Goal: Information Seeking & Learning: Learn about a topic

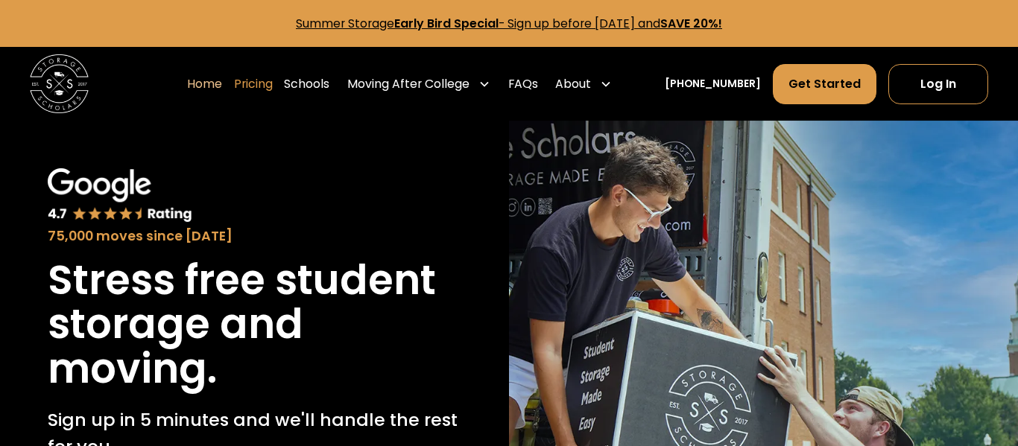
click at [273, 88] on link "Pricing" at bounding box center [253, 83] width 39 height 41
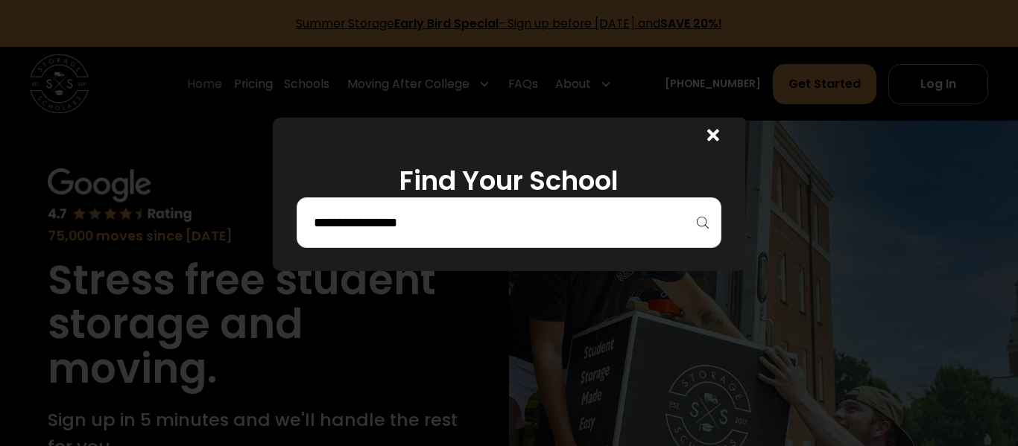
click at [437, 215] on input "search" at bounding box center [508, 222] width 393 height 25
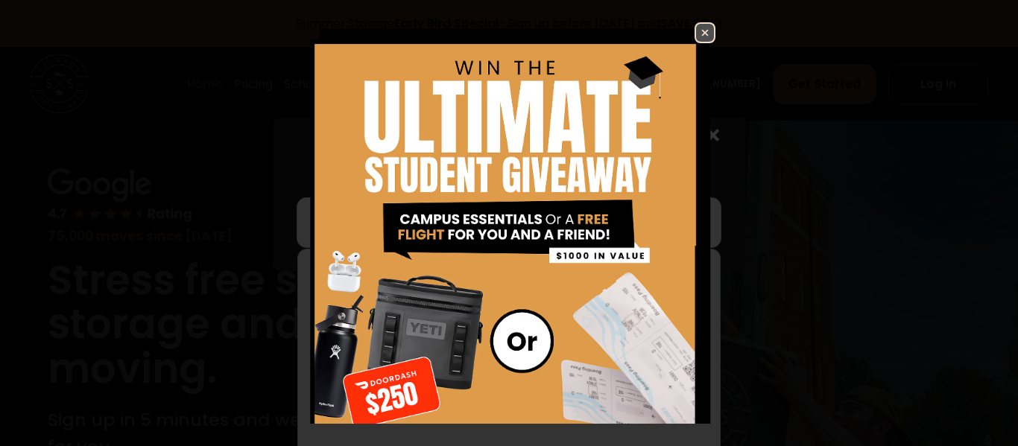
scroll to position [317, 0]
click at [694, 44] on img at bounding box center [508, 287] width 413 height 530
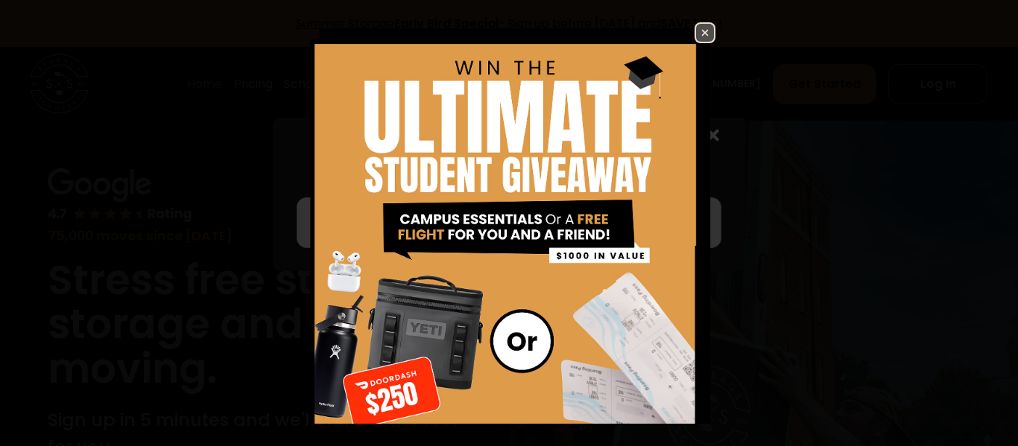
click at [710, 32] on img at bounding box center [705, 33] width 18 height 18
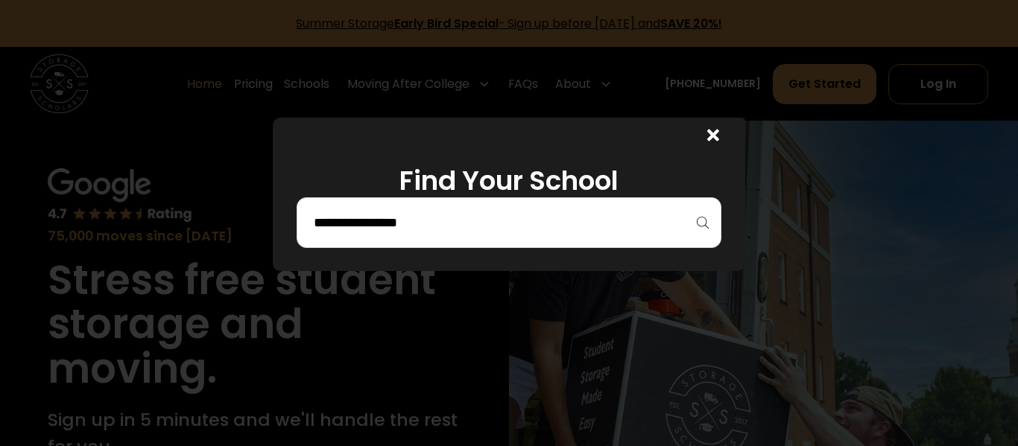
click at [709, 138] on icon at bounding box center [713, 136] width 12 height 12
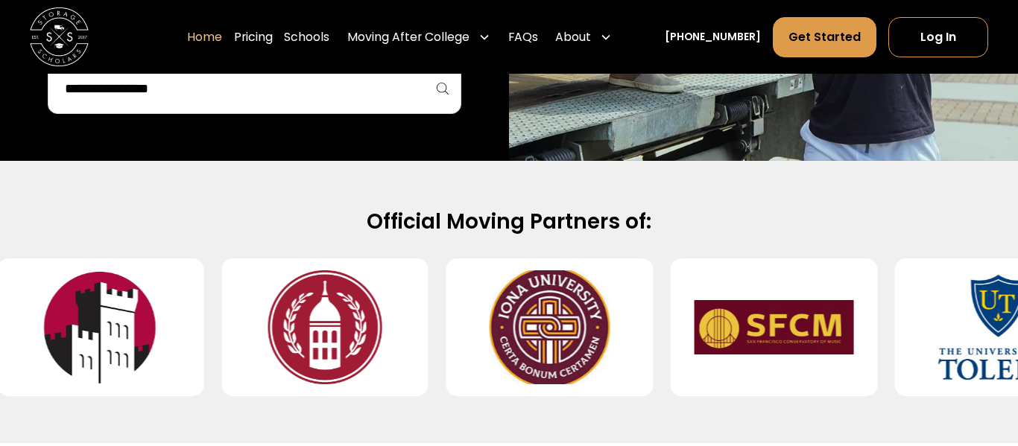
scroll to position [567, 0]
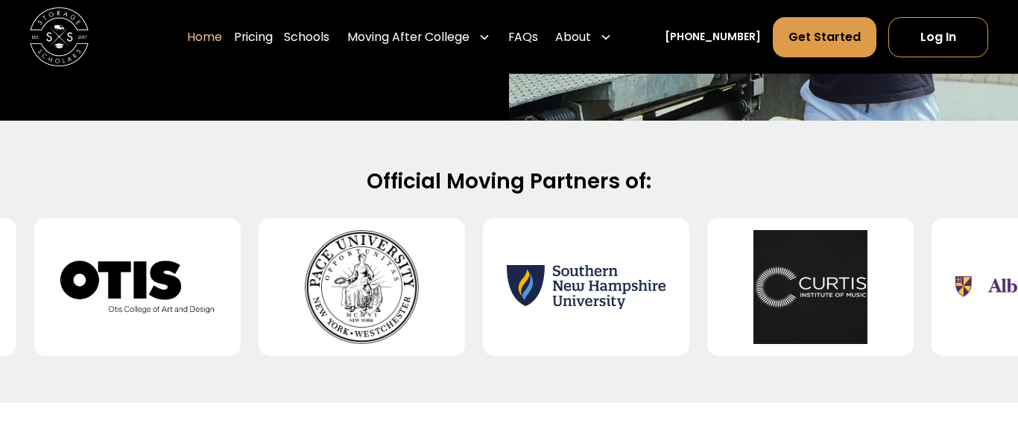
drag, startPoint x: 467, startPoint y: 297, endPoint x: 689, endPoint y: 406, distance: 247.6
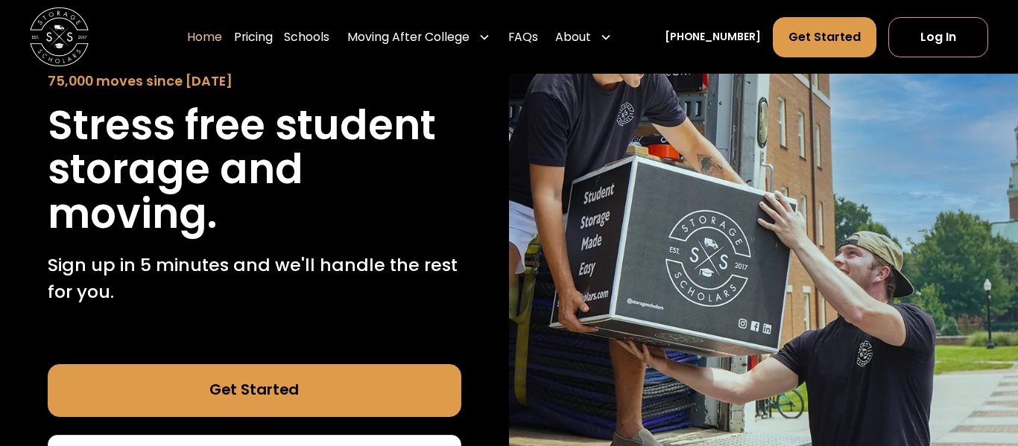
scroll to position [0, 0]
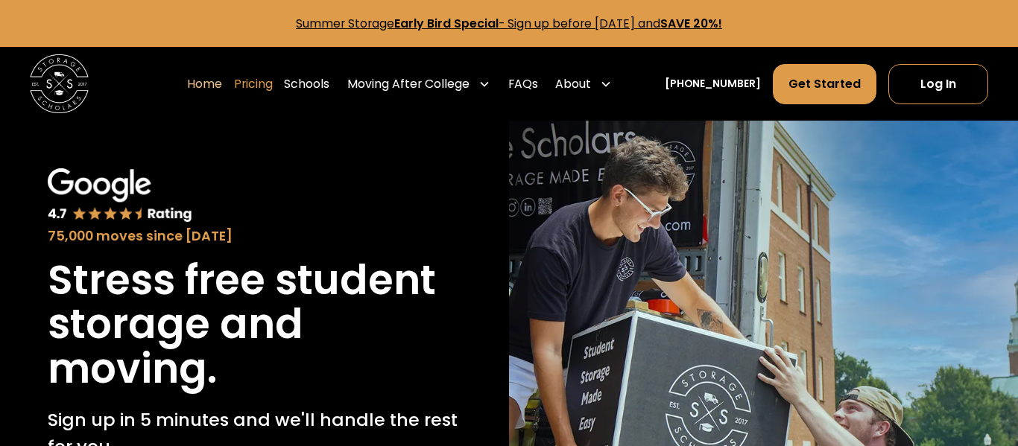
click at [267, 92] on link "Pricing" at bounding box center [253, 83] width 39 height 41
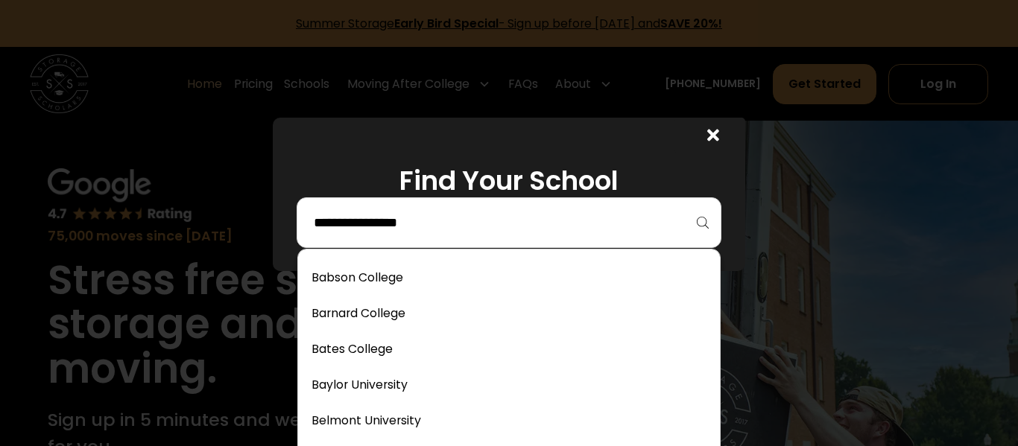
click at [419, 227] on input "search" at bounding box center [508, 222] width 393 height 25
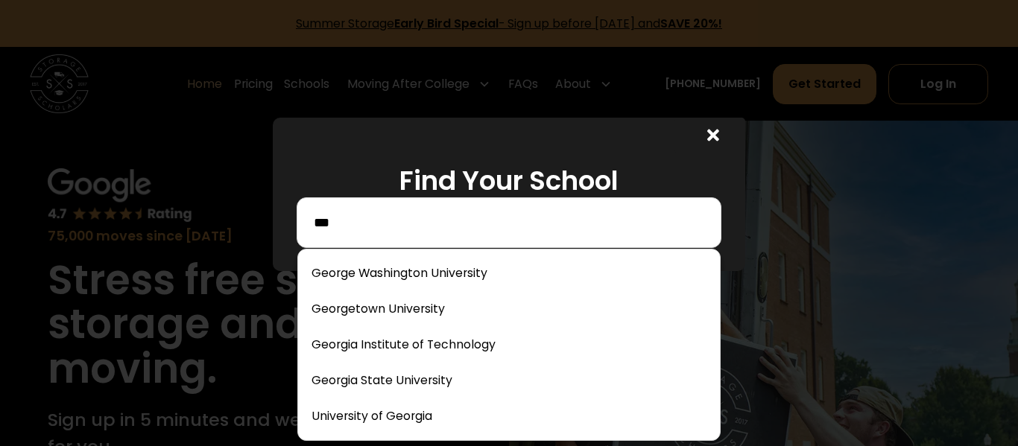
type input "****"
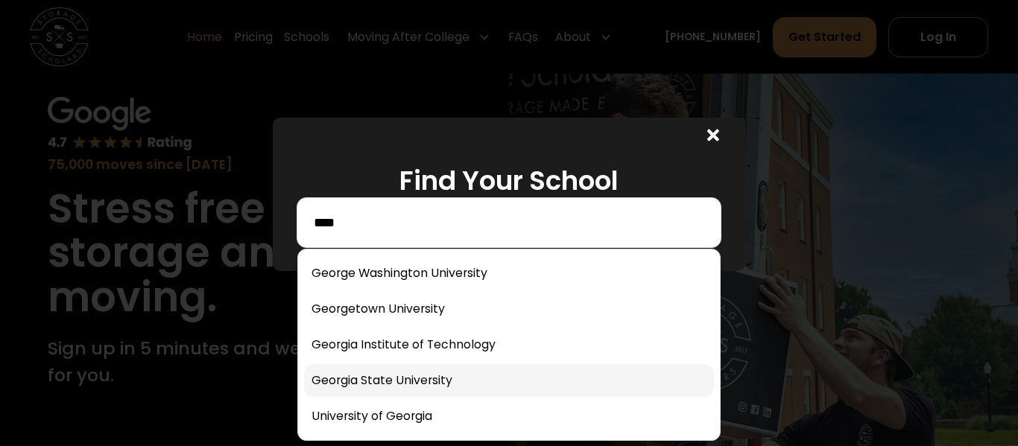
scroll to position [77, 0]
